Goal: Information Seeking & Learning: Learn about a topic

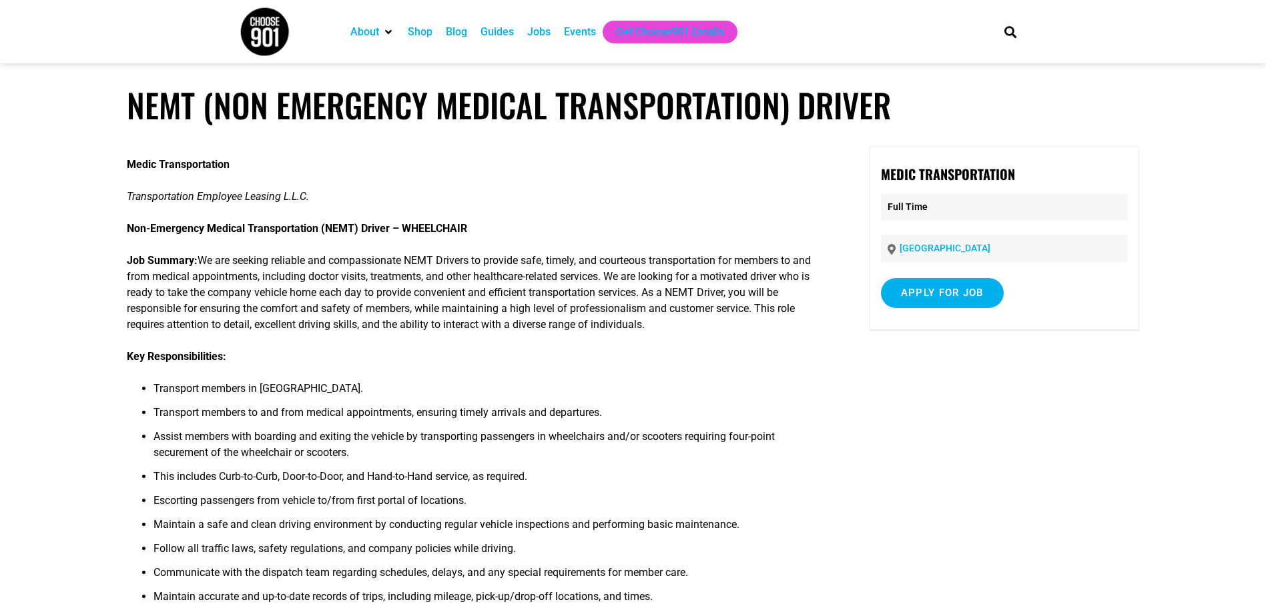
click at [672, 300] on p "Job Summary: We are seeking reliable and compassionate NEMT Drivers to provide …" at bounding box center [473, 293] width 692 height 80
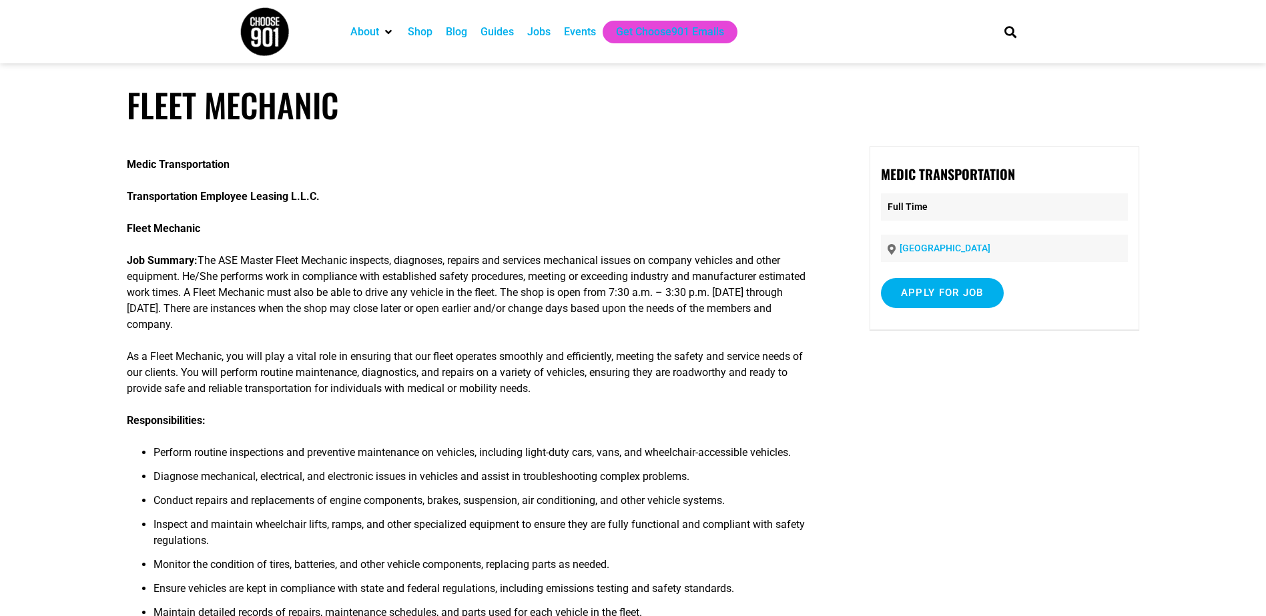
click at [540, 34] on div "Jobs" at bounding box center [538, 32] width 23 height 16
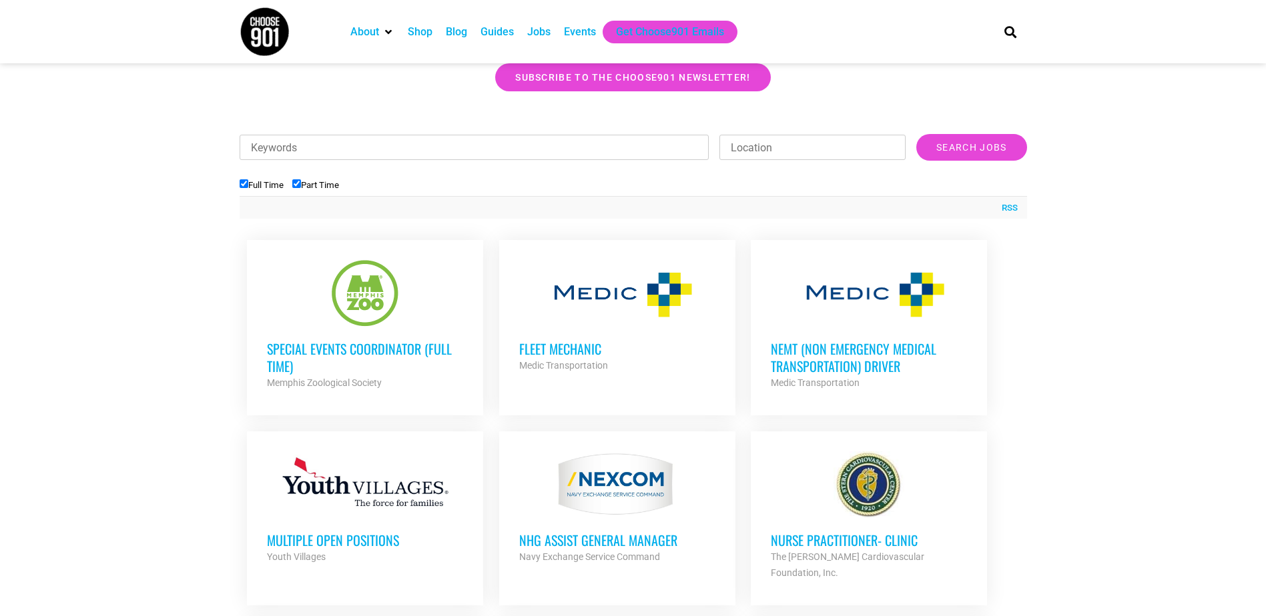
scroll to position [400, 0]
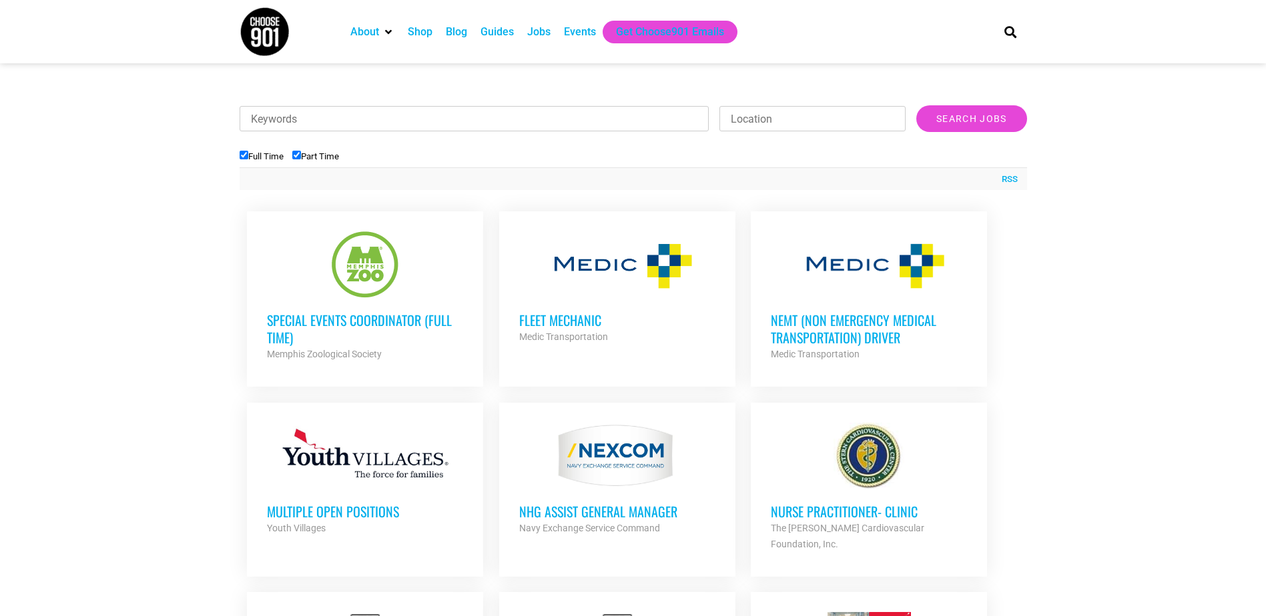
click at [900, 320] on h3 "NEMT (Non Emergency Medical Transportation) Driver" at bounding box center [869, 329] width 196 height 35
